Goal: Obtain resource: Download file/media

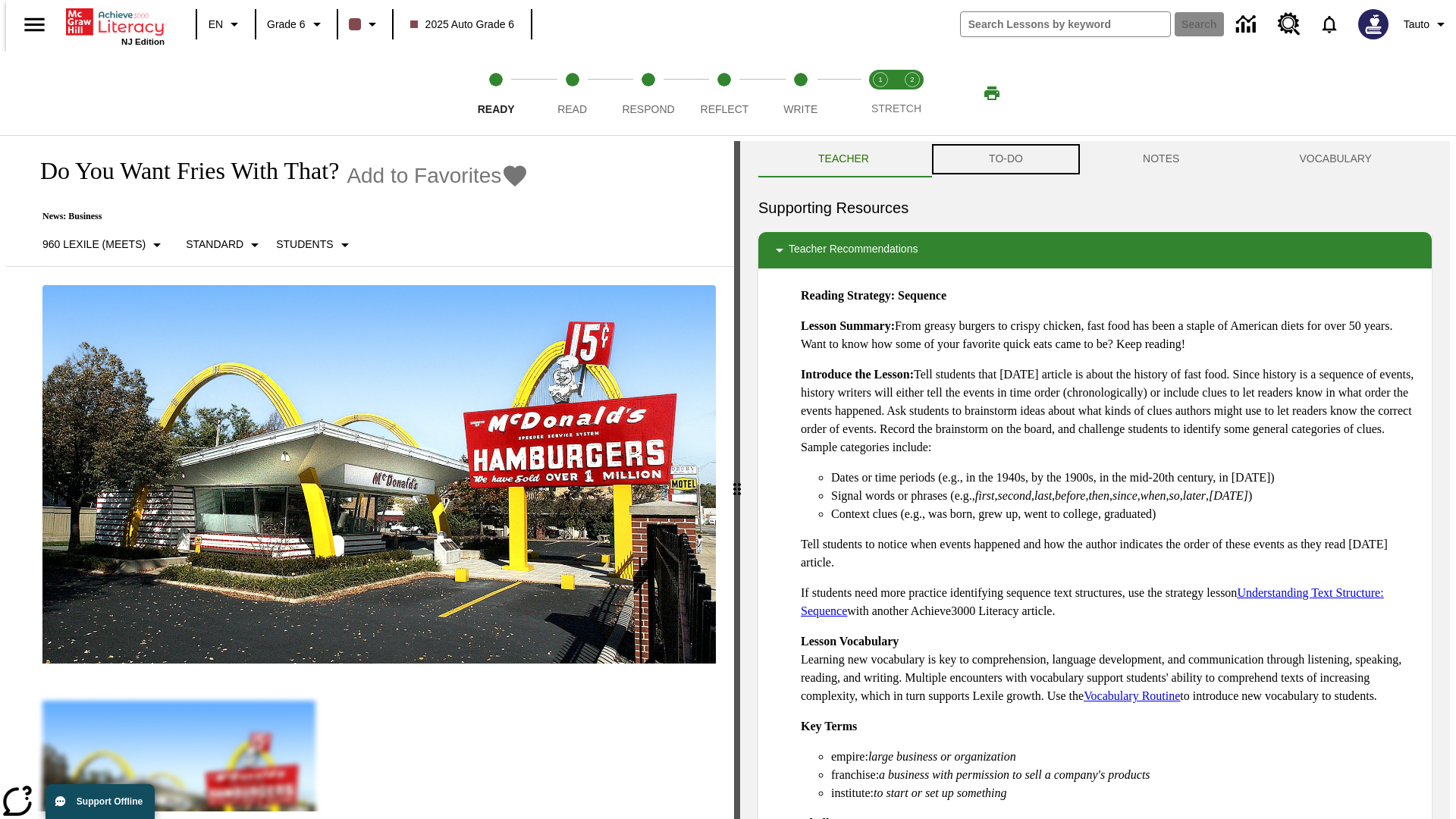
click at [1005, 160] on button "TO-DO" at bounding box center [1006, 159] width 154 height 36
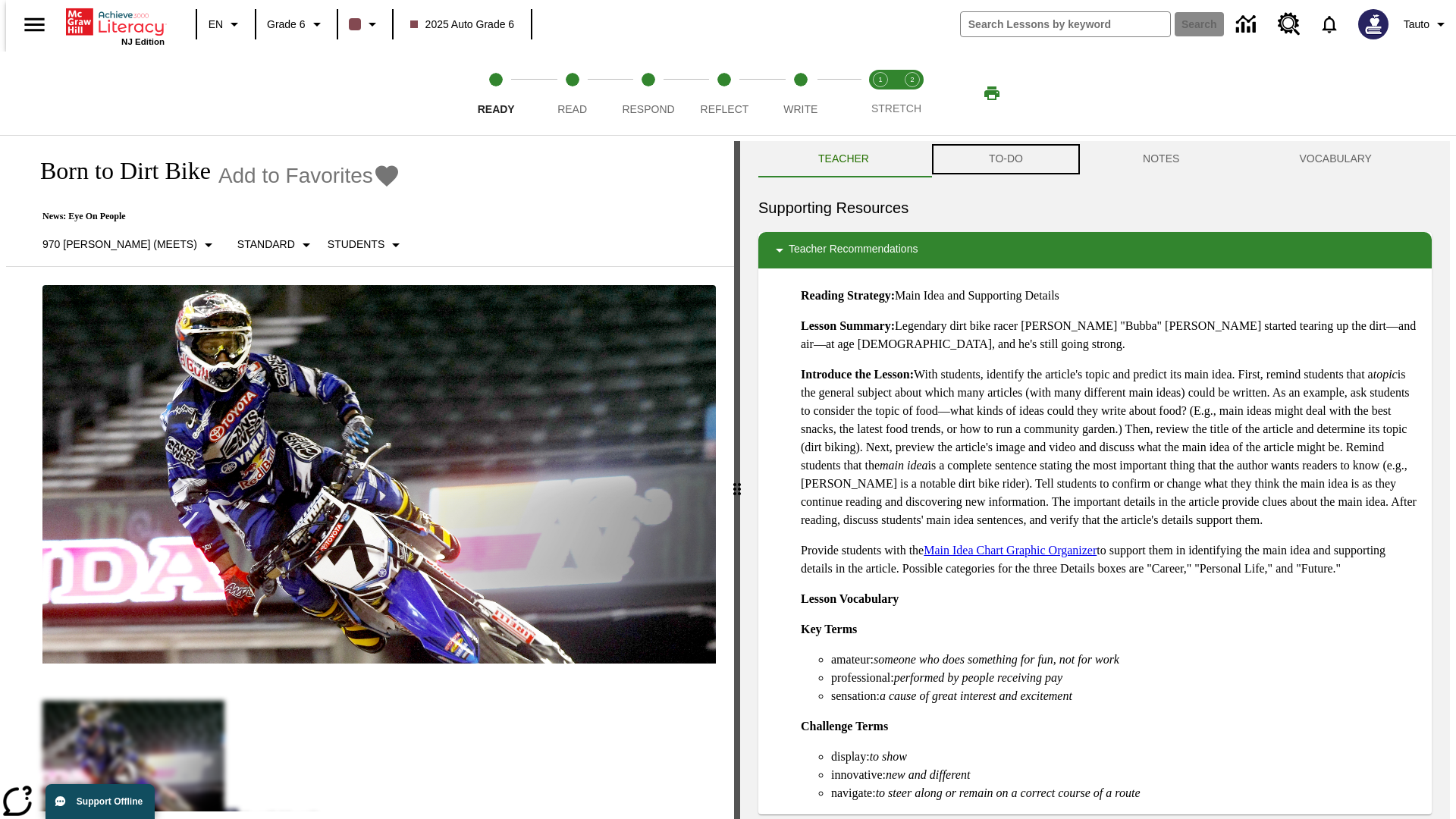
click at [1005, 160] on button "TO-DO" at bounding box center [1006, 159] width 154 height 36
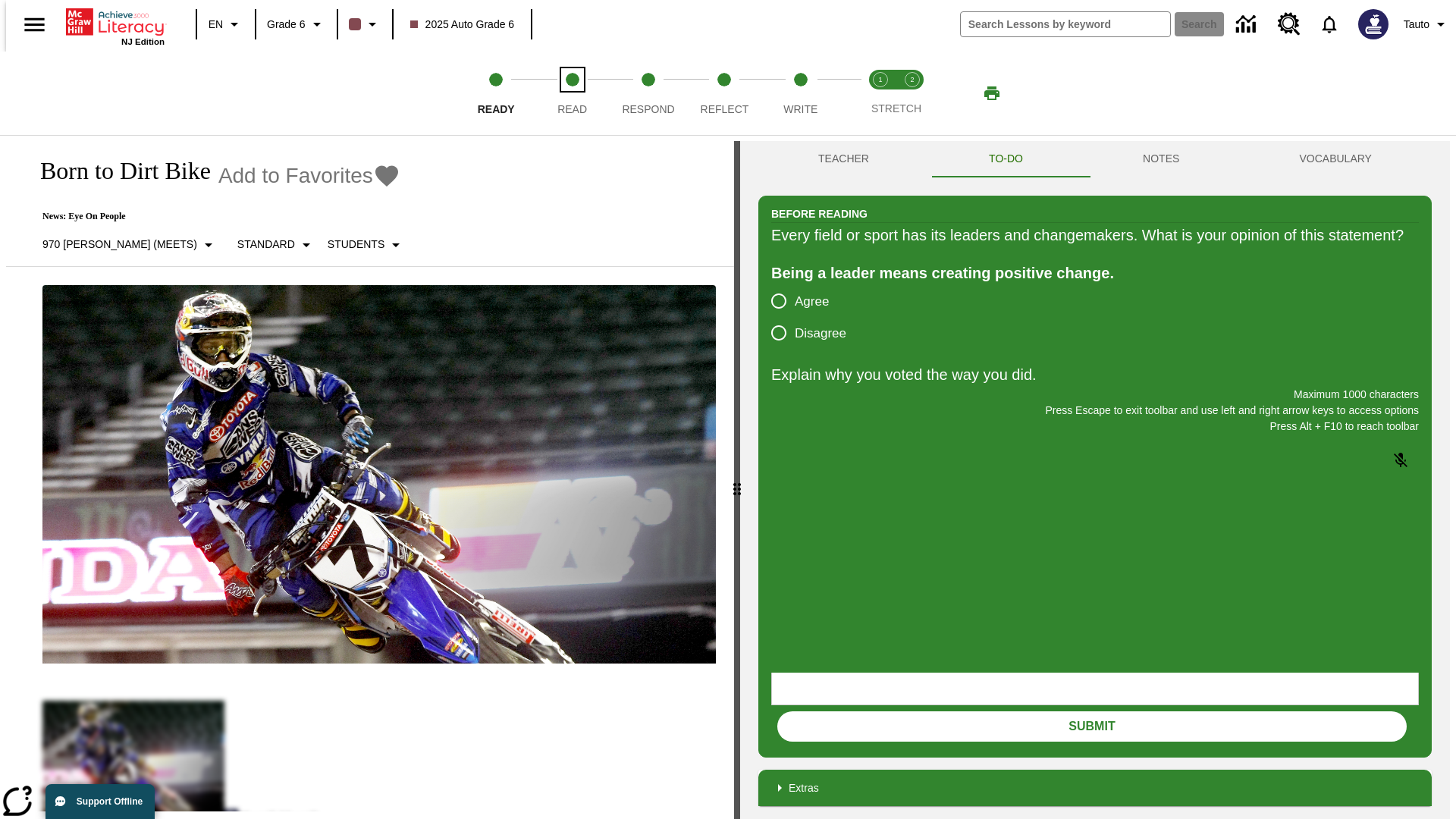
click at [572, 93] on span "Read" at bounding box center [573, 103] width 30 height 27
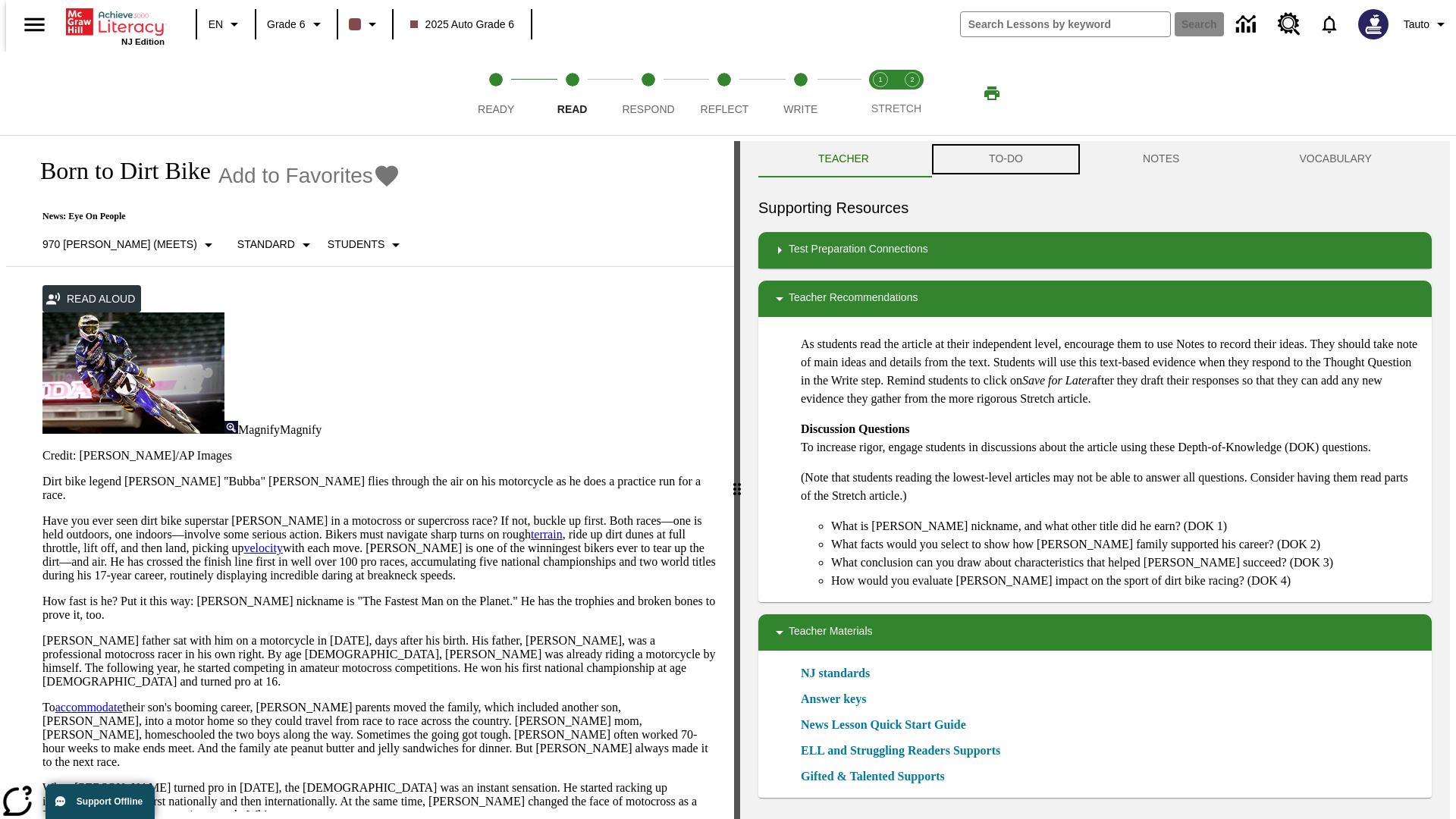
scroll to position [1, 0]
click at [1005, 160] on button "TO-DO" at bounding box center [1006, 158] width 154 height 36
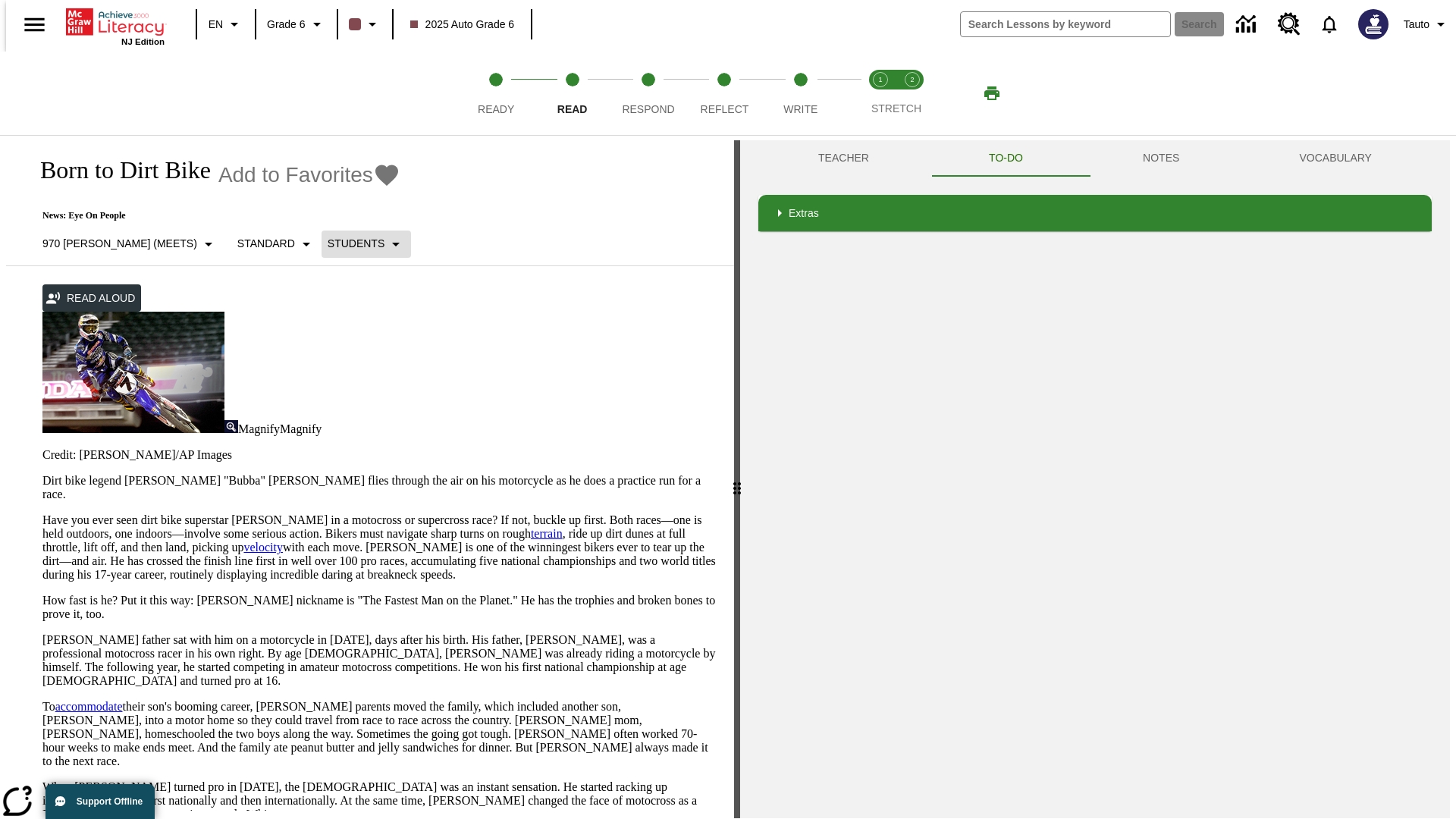
click at [328, 243] on p "Students" at bounding box center [356, 244] width 57 height 16
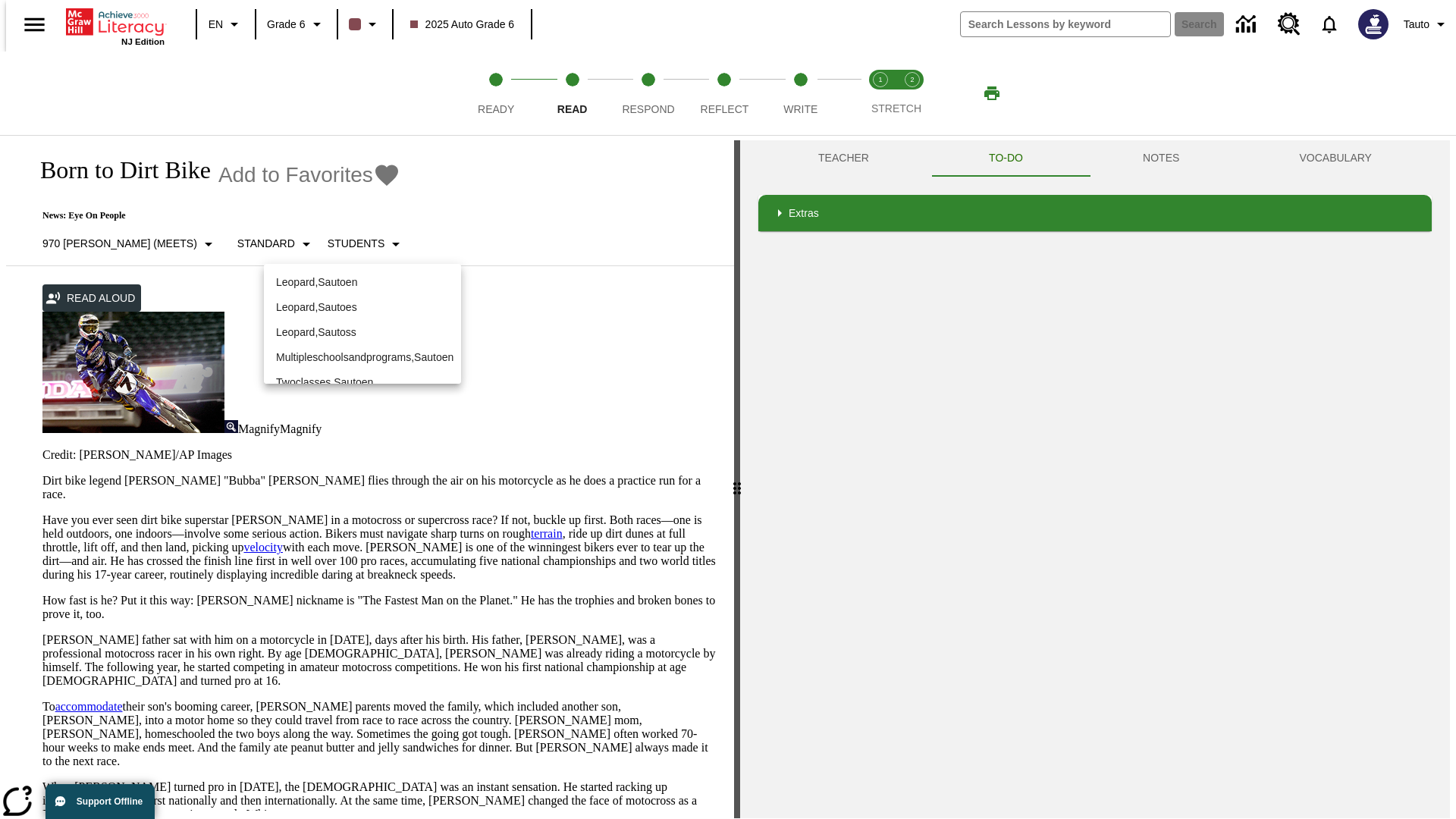
click at [362, 282] on p "Leopard , Sautoen" at bounding box center [362, 283] width 173 height 16
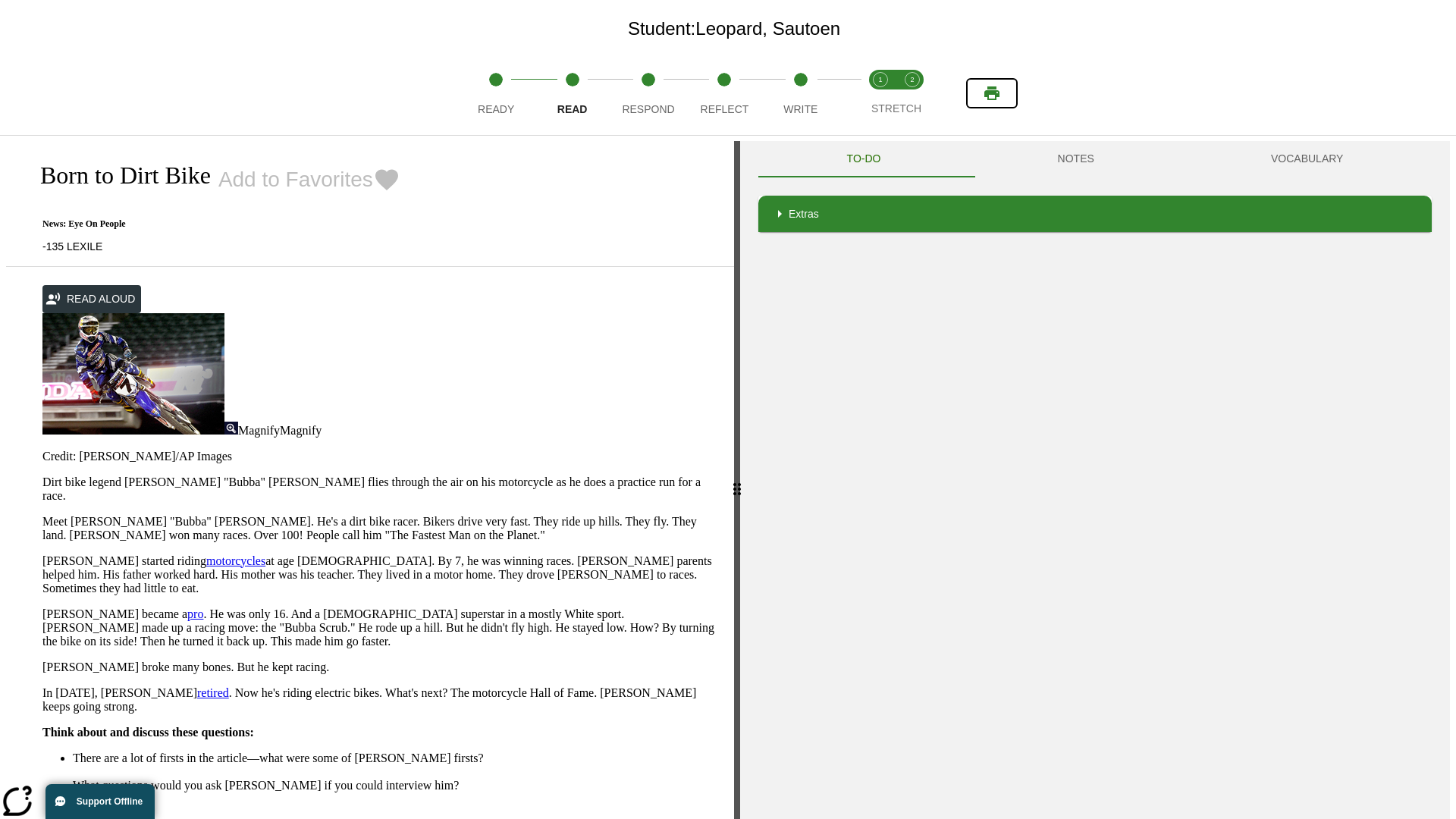
click at [992, 93] on icon "Print" at bounding box center [992, 93] width 15 height 13
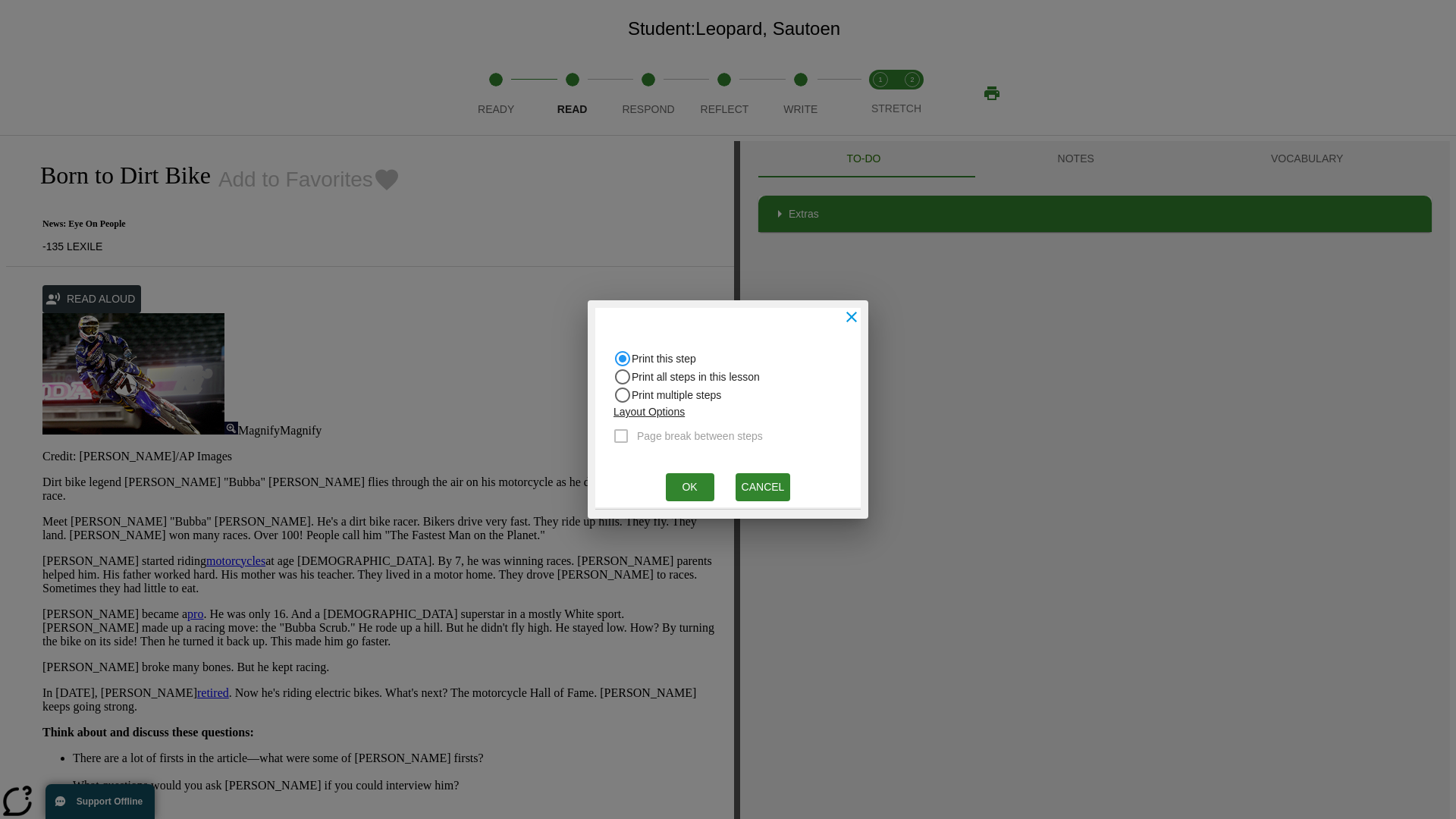
click at [623, 377] on input "Print all steps in this lesson" at bounding box center [622, 376] width 19 height 19
radio input "true"
radio input "false"
checkbox input "true"
click at [689, 487] on button "Ok" at bounding box center [690, 488] width 48 height 28
